Goal: Task Accomplishment & Management: Use online tool/utility

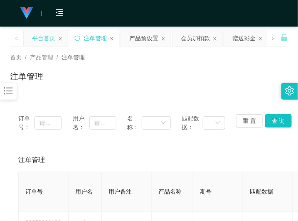
click at [46, 39] on div "平台首页" at bounding box center [43, 38] width 23 height 16
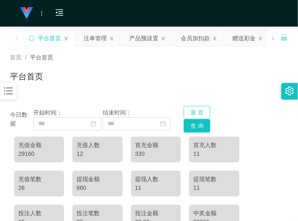
click at [196, 111] on button "重 置" at bounding box center [196, 112] width 27 height 13
click at [196, 122] on button "查 询" at bounding box center [196, 125] width 27 height 13
click at [196, 109] on button "重 置" at bounding box center [196, 112] width 27 height 13
click at [168, 81] on div "平台首页" at bounding box center [149, 79] width 278 height 19
click at [27, 156] on div "29960" at bounding box center [39, 153] width 42 height 9
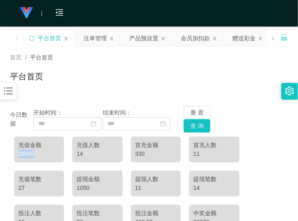
click at [27, 156] on div "29960" at bounding box center [39, 153] width 42 height 9
copy div "29960"
click at [124, 71] on div "平台首页" at bounding box center [149, 79] width 278 height 19
click at [198, 121] on button "查 询" at bounding box center [196, 125] width 27 height 13
click at [196, 112] on button "重 置" at bounding box center [196, 112] width 27 height 13
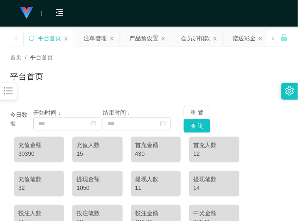
click at [150, 86] on div "平台首页" at bounding box center [149, 79] width 278 height 19
click at [118, 77] on div "平台首页" at bounding box center [149, 79] width 278 height 19
click at [200, 112] on button "重 置" at bounding box center [196, 112] width 27 height 13
click at [198, 121] on button "查 询" at bounding box center [196, 125] width 27 height 13
click at [194, 124] on button "查 询" at bounding box center [196, 125] width 27 height 13
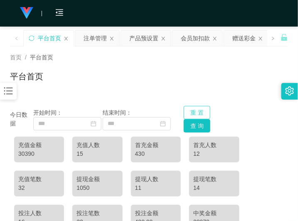
click at [192, 116] on button "重 置" at bounding box center [196, 112] width 27 height 13
